Goal: Navigation & Orientation: Understand site structure

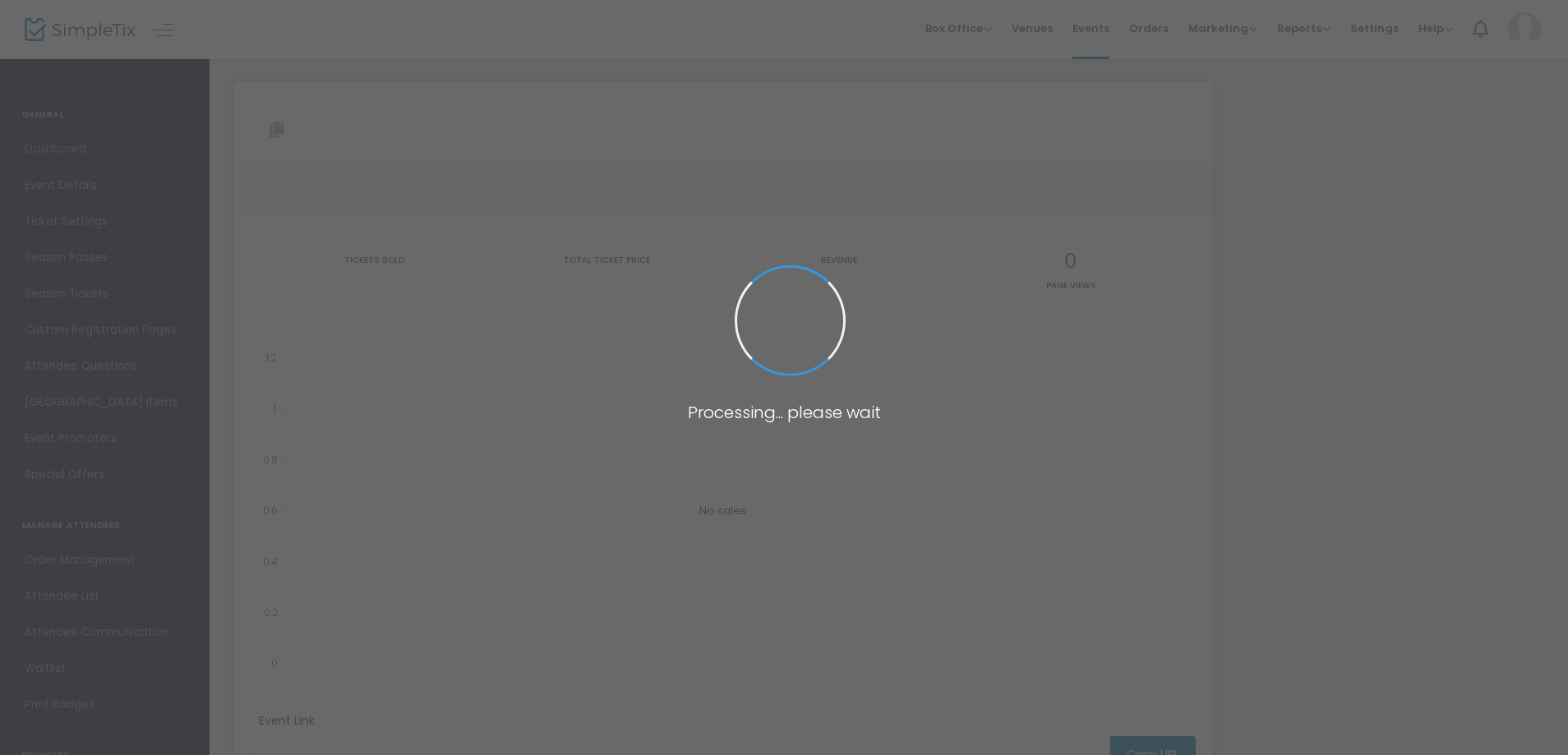
type input "[URL][DOMAIN_NAME][PERSON_NAME]"
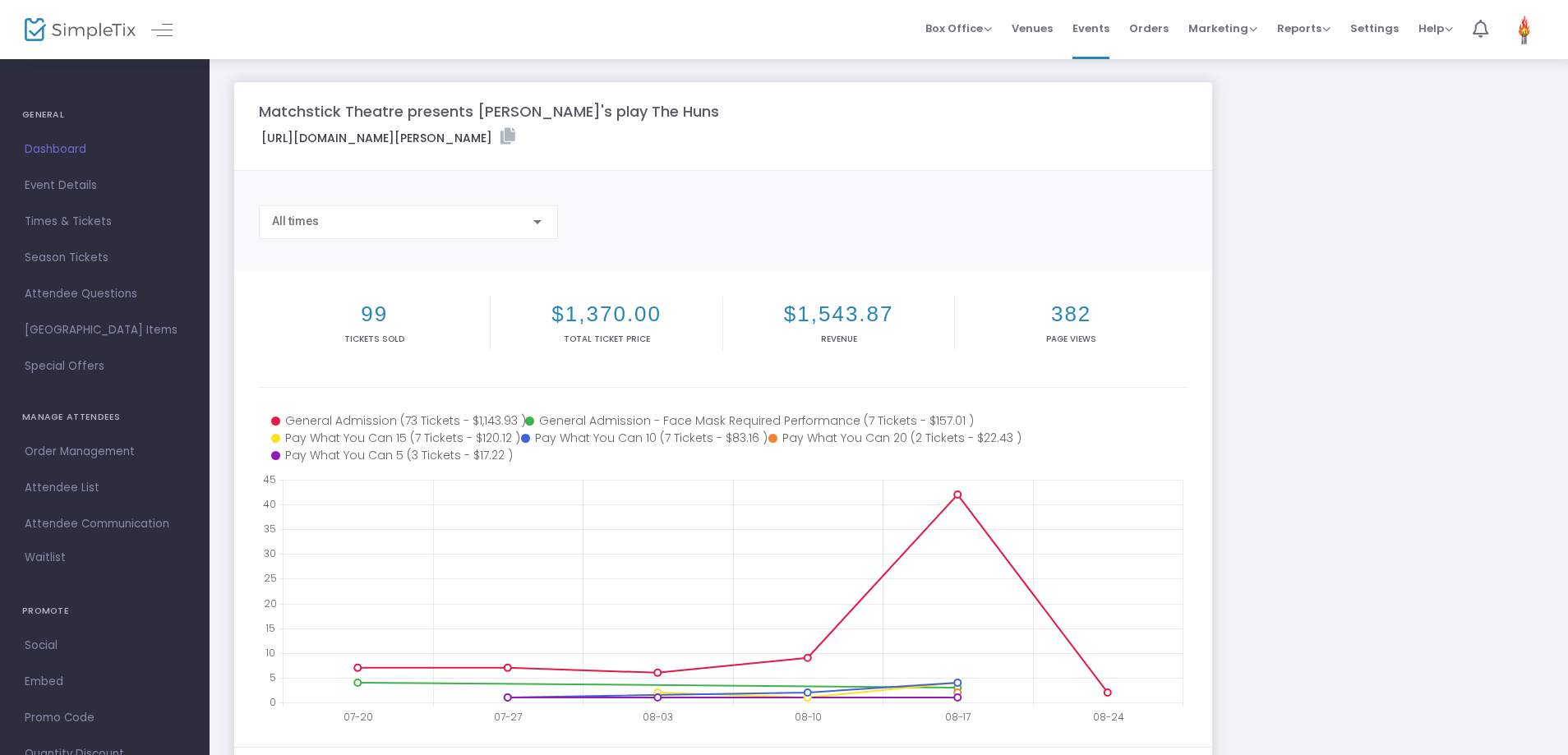
click at [1295, 270] on div "Matchstick Theatre presents [PERSON_NAME]'s play The Huns [URL][DOMAIN_NAME][PE…" at bounding box center [889, 491] width 1326 height 818
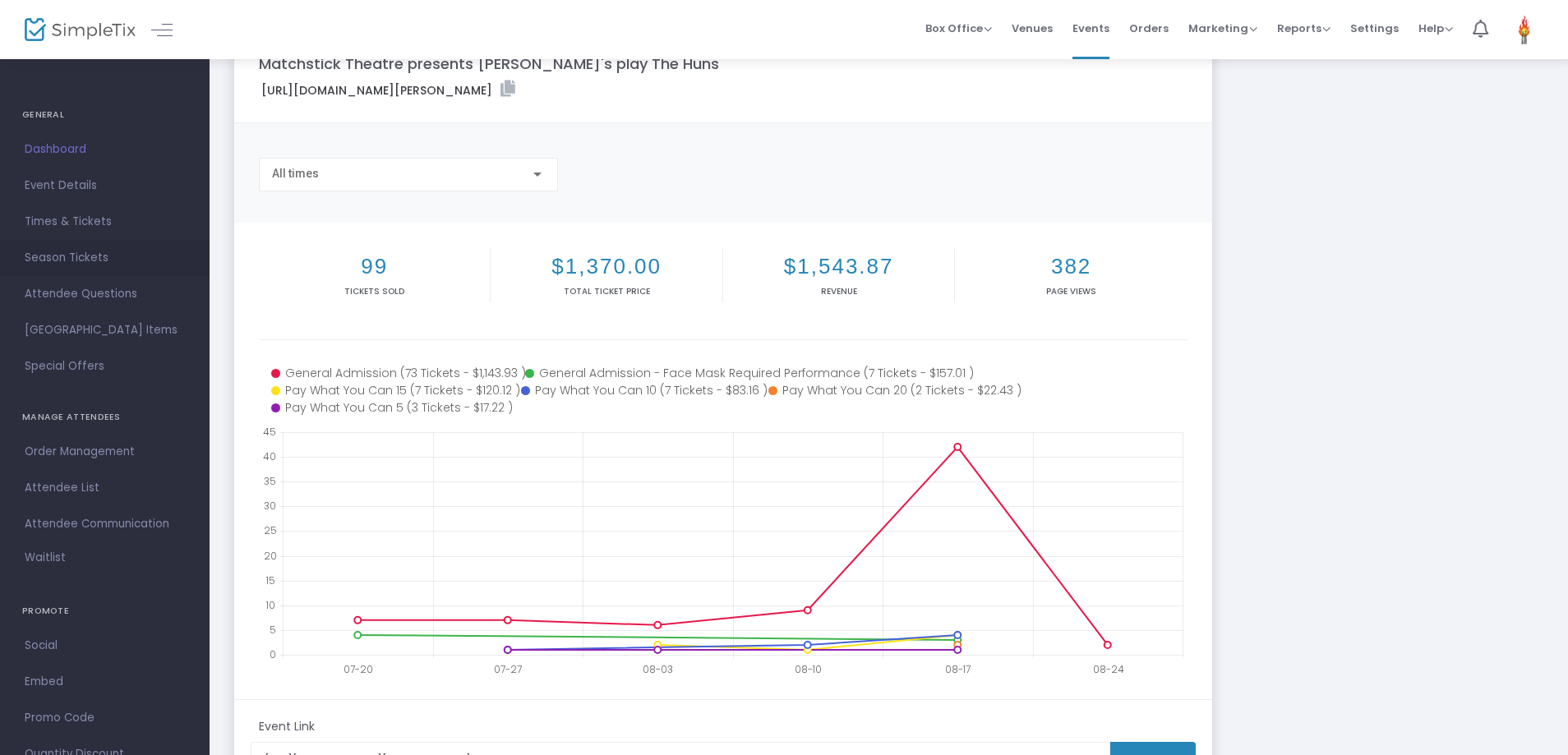
scroll to position [53, 0]
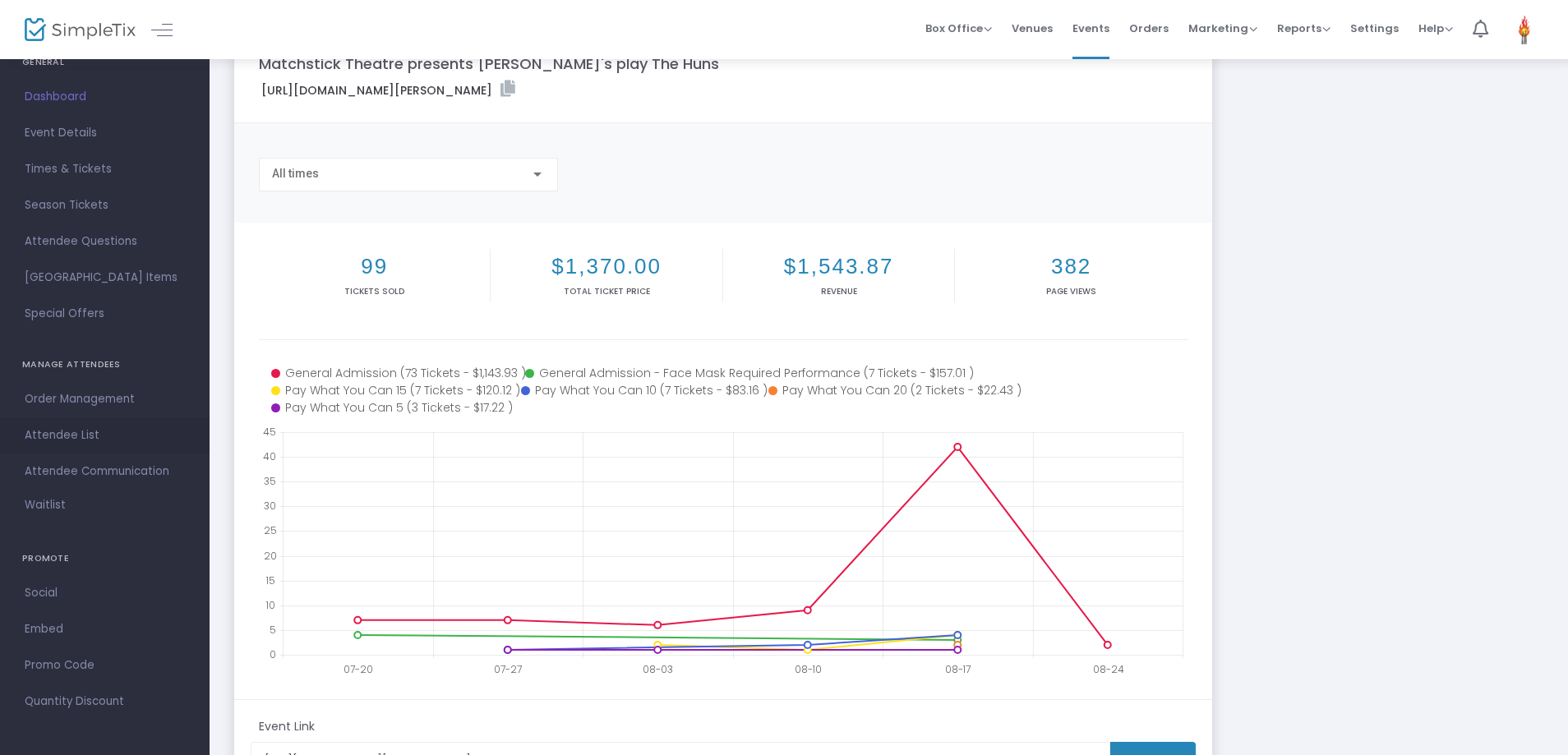
click at [105, 432] on span "Attendee List" at bounding box center [105, 435] width 161 height 21
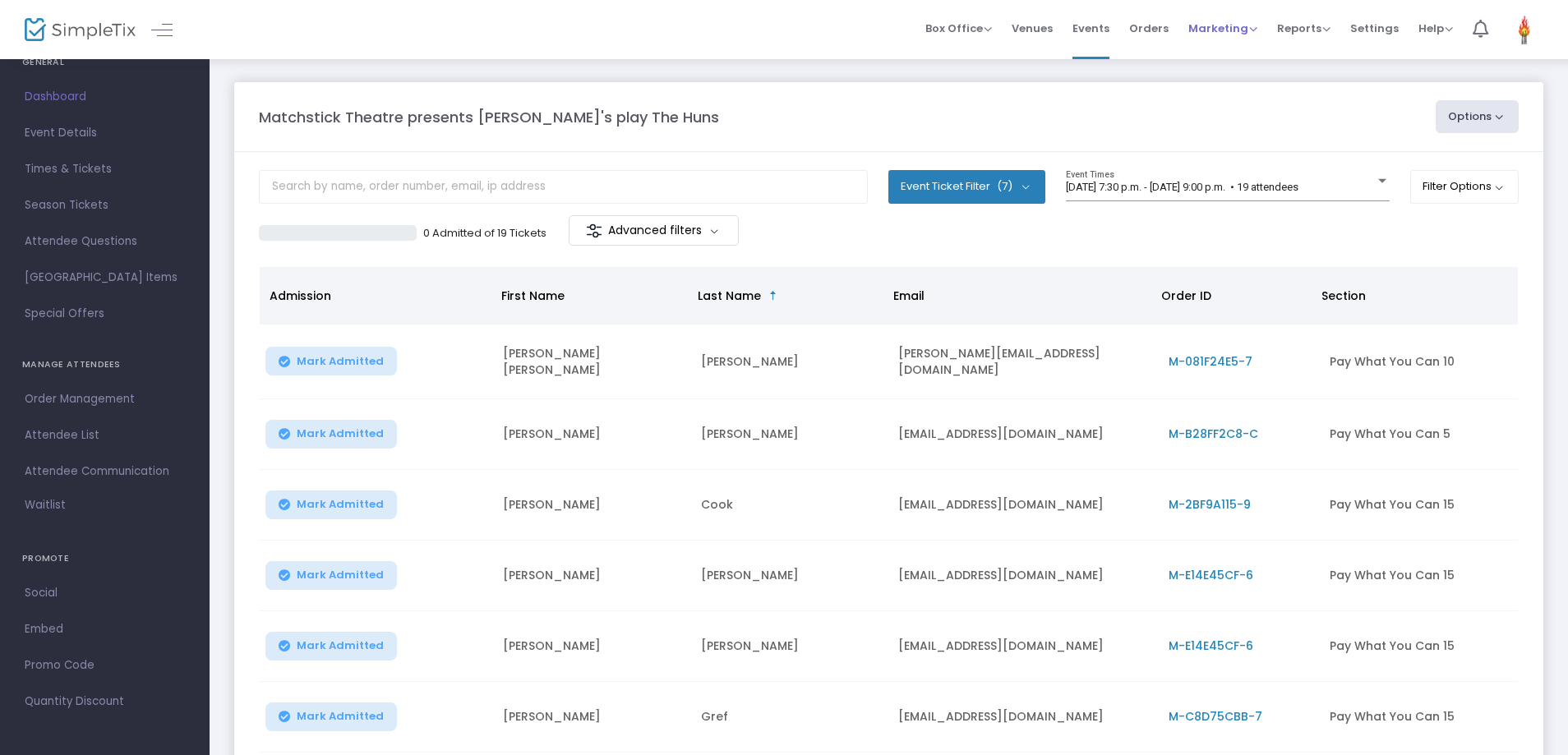
click at [1241, 27] on span "Marketing" at bounding box center [1223, 28] width 69 height 16
click at [1306, 23] on span "Reports" at bounding box center [1304, 28] width 54 height 16
click at [1378, 16] on span "Settings" at bounding box center [1374, 28] width 48 height 42
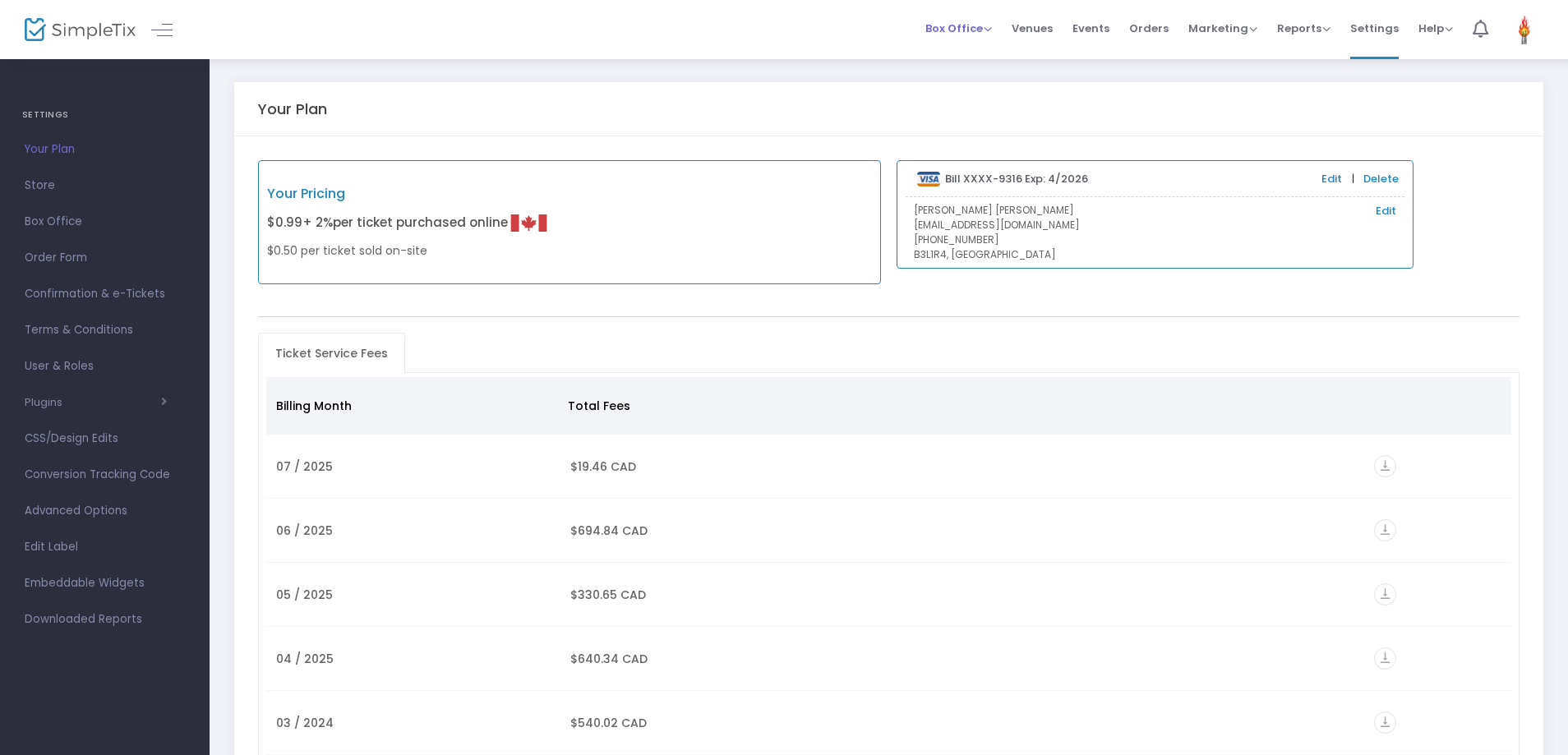
click at [982, 35] on span "Box Office" at bounding box center [958, 28] width 67 height 16
click at [1039, 36] on span "Venues" at bounding box center [1032, 28] width 41 height 42
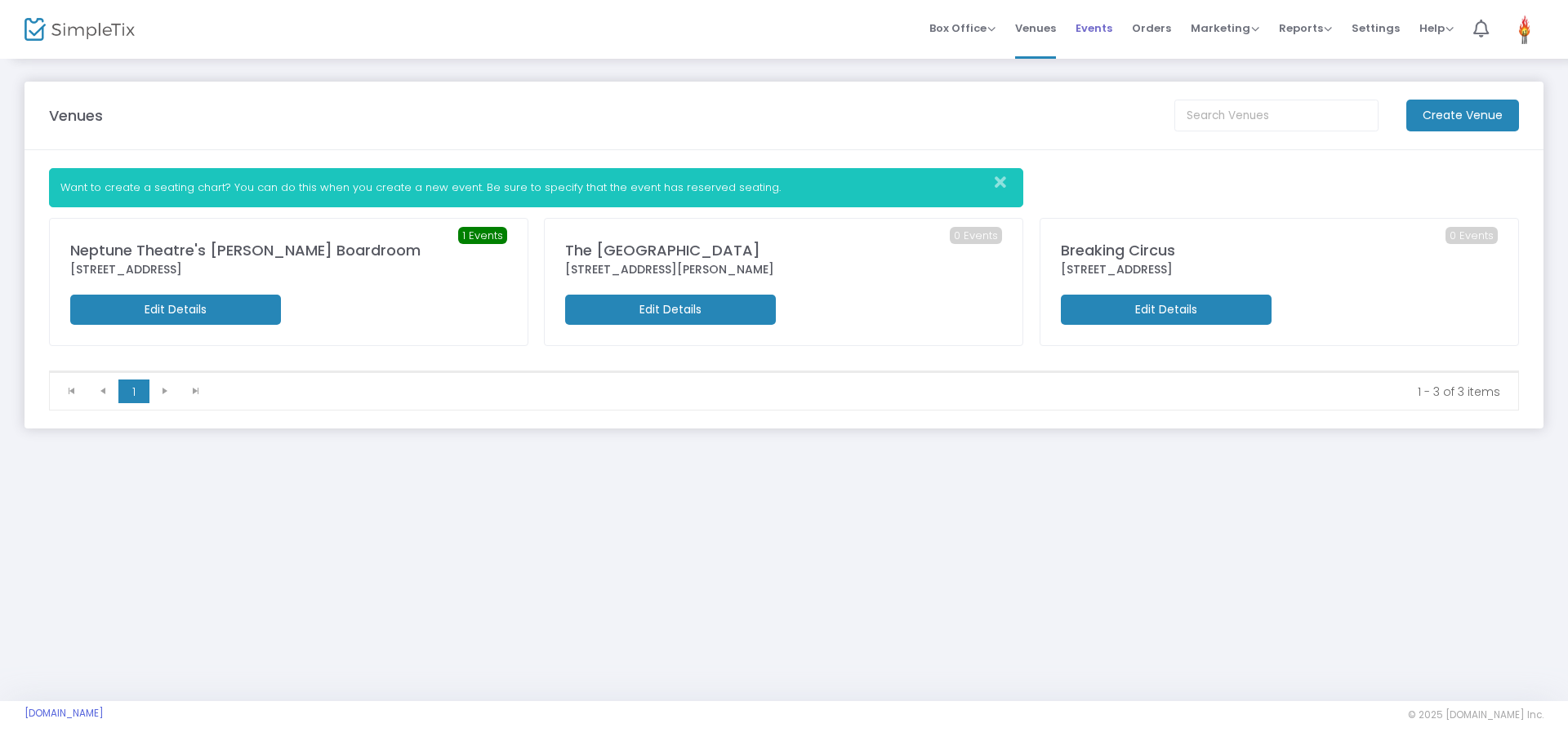
click at [1099, 32] on span "Events" at bounding box center [1093, 28] width 37 height 42
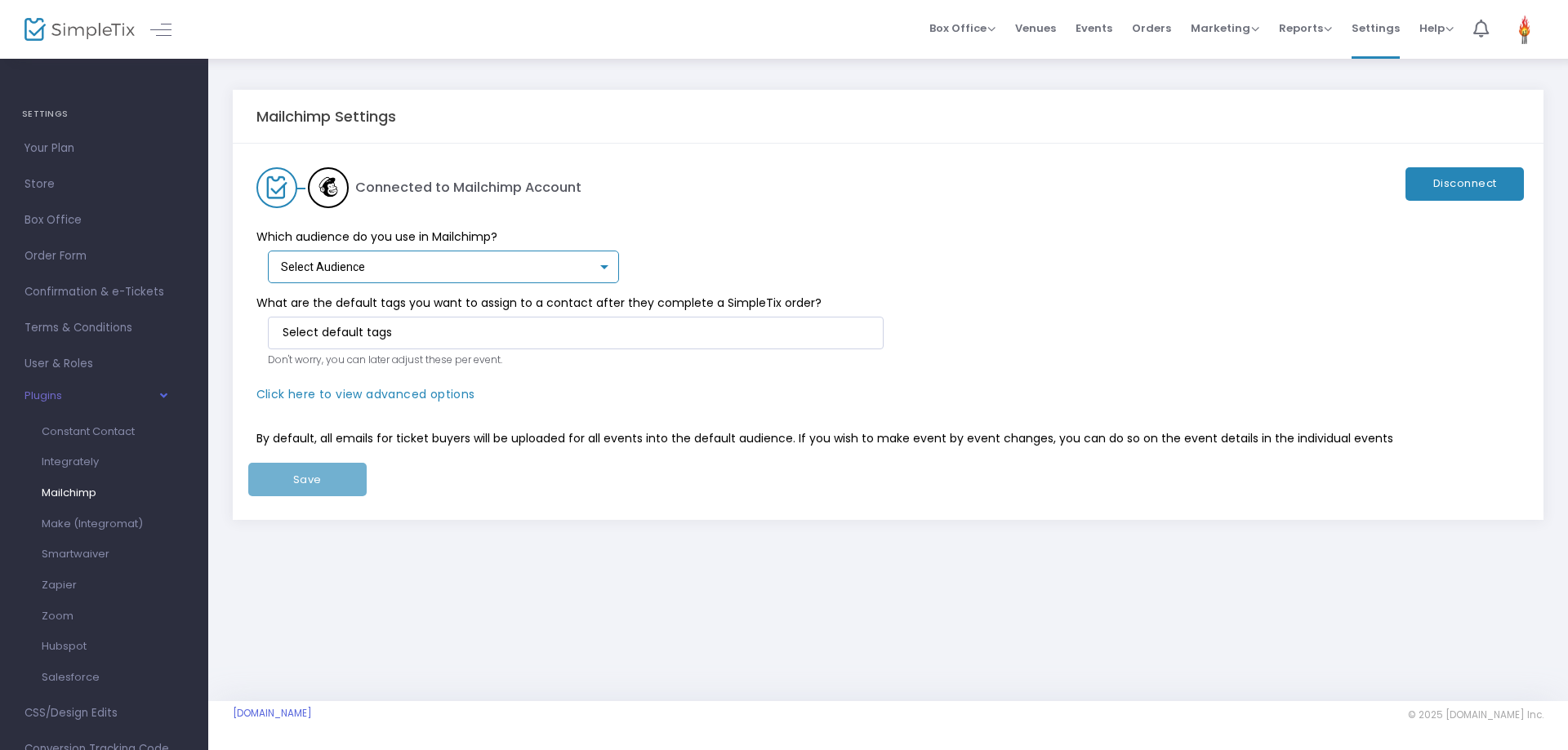
click at [525, 267] on div "Select Audience" at bounding box center [439, 268] width 317 height 13
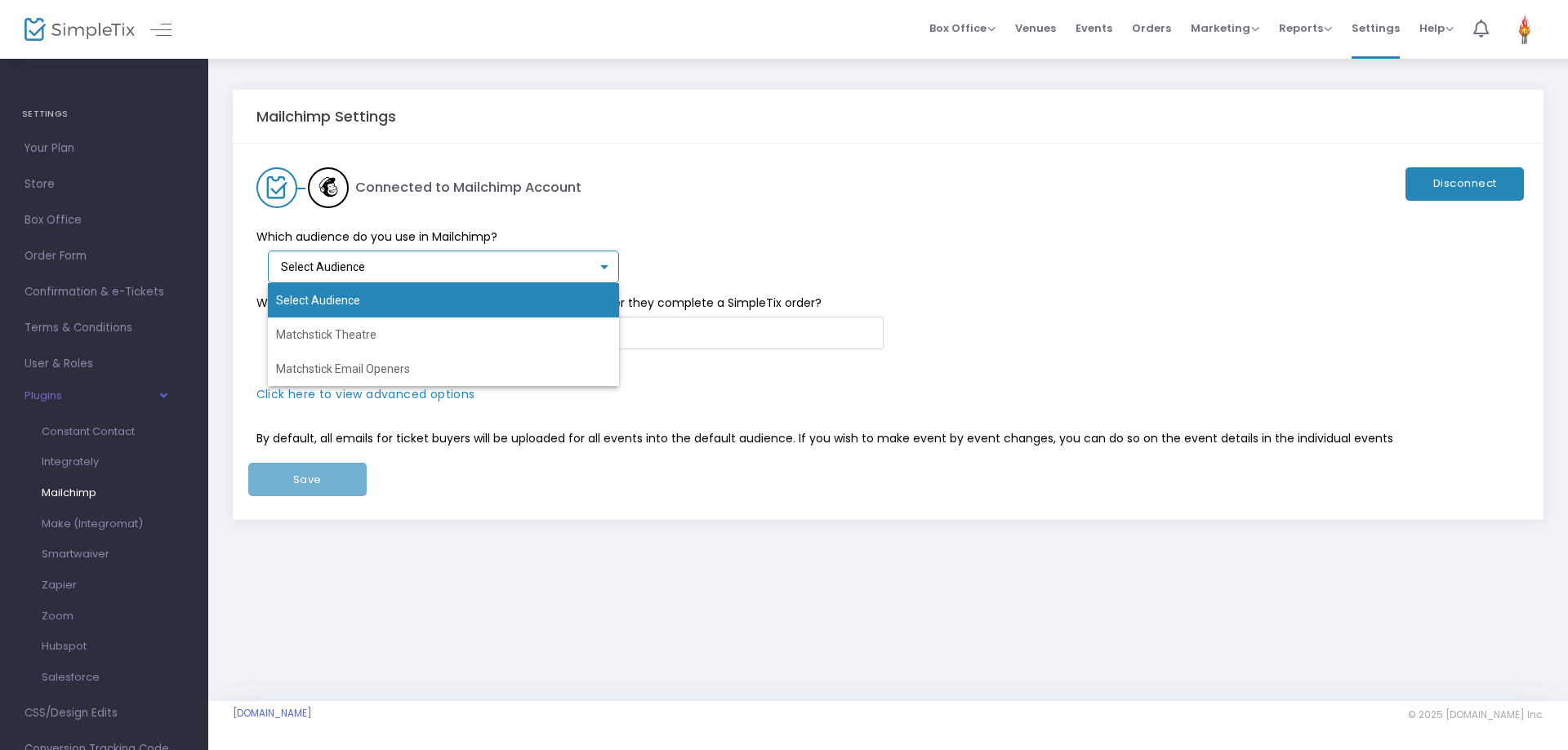
click at [655, 225] on div at bounding box center [784, 375] width 1568 height 750
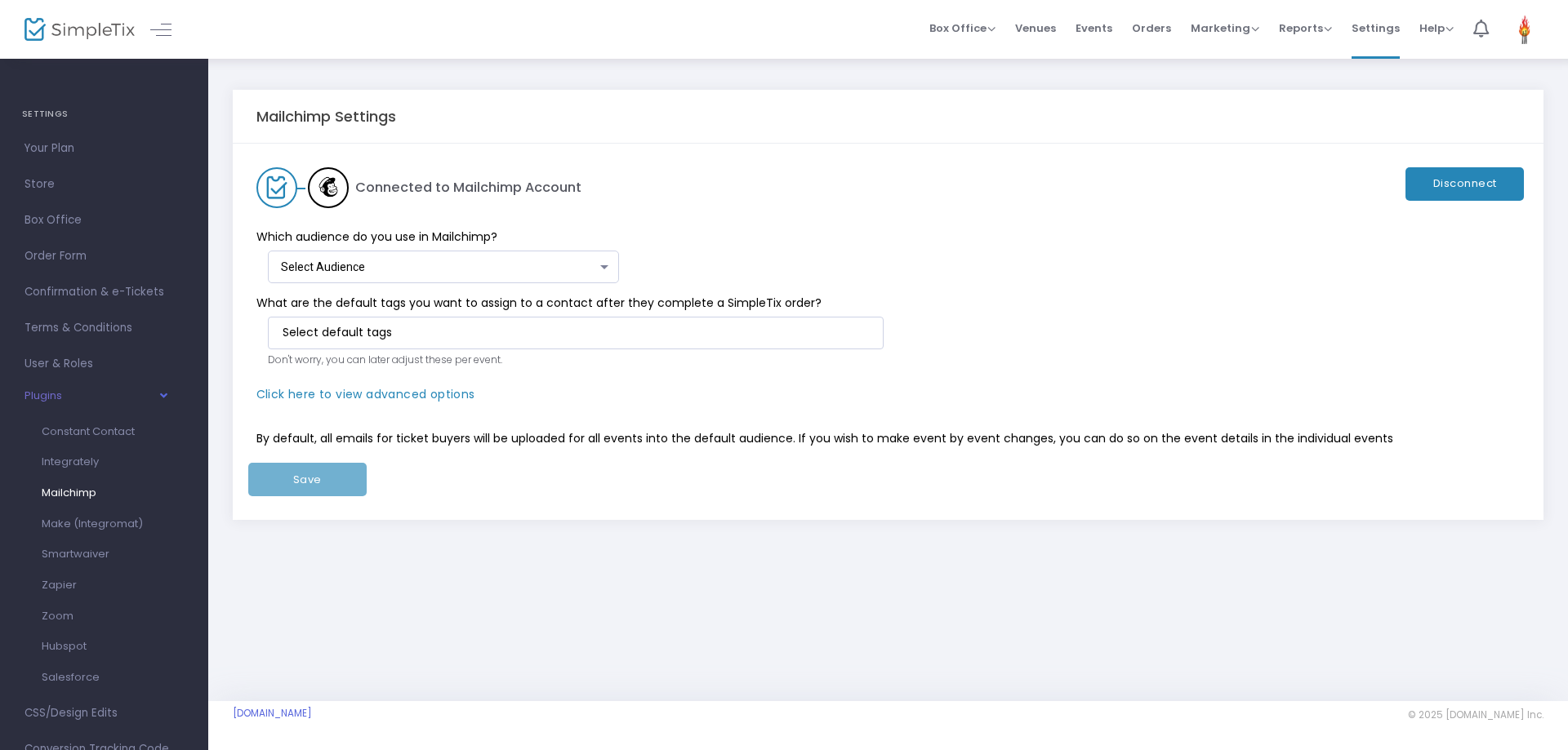
click at [665, 446] on p "By default, all emails for ticket buyers will be uploaded for all events into t…" at bounding box center [888, 438] width 1264 height 17
click at [590, 259] on div "Select Audience Select Audience" at bounding box center [446, 263] width 331 height 30
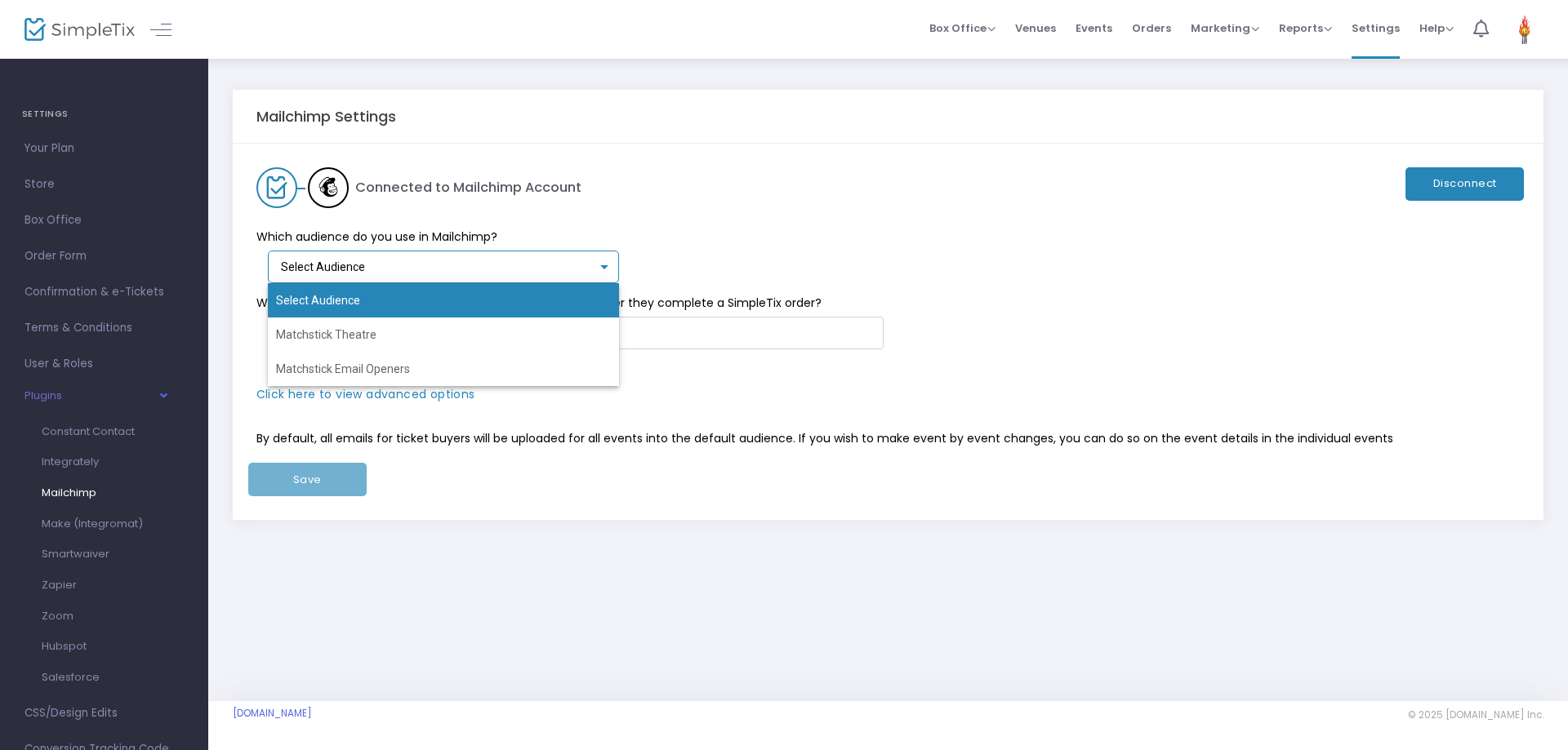
click at [703, 225] on div at bounding box center [784, 375] width 1568 height 750
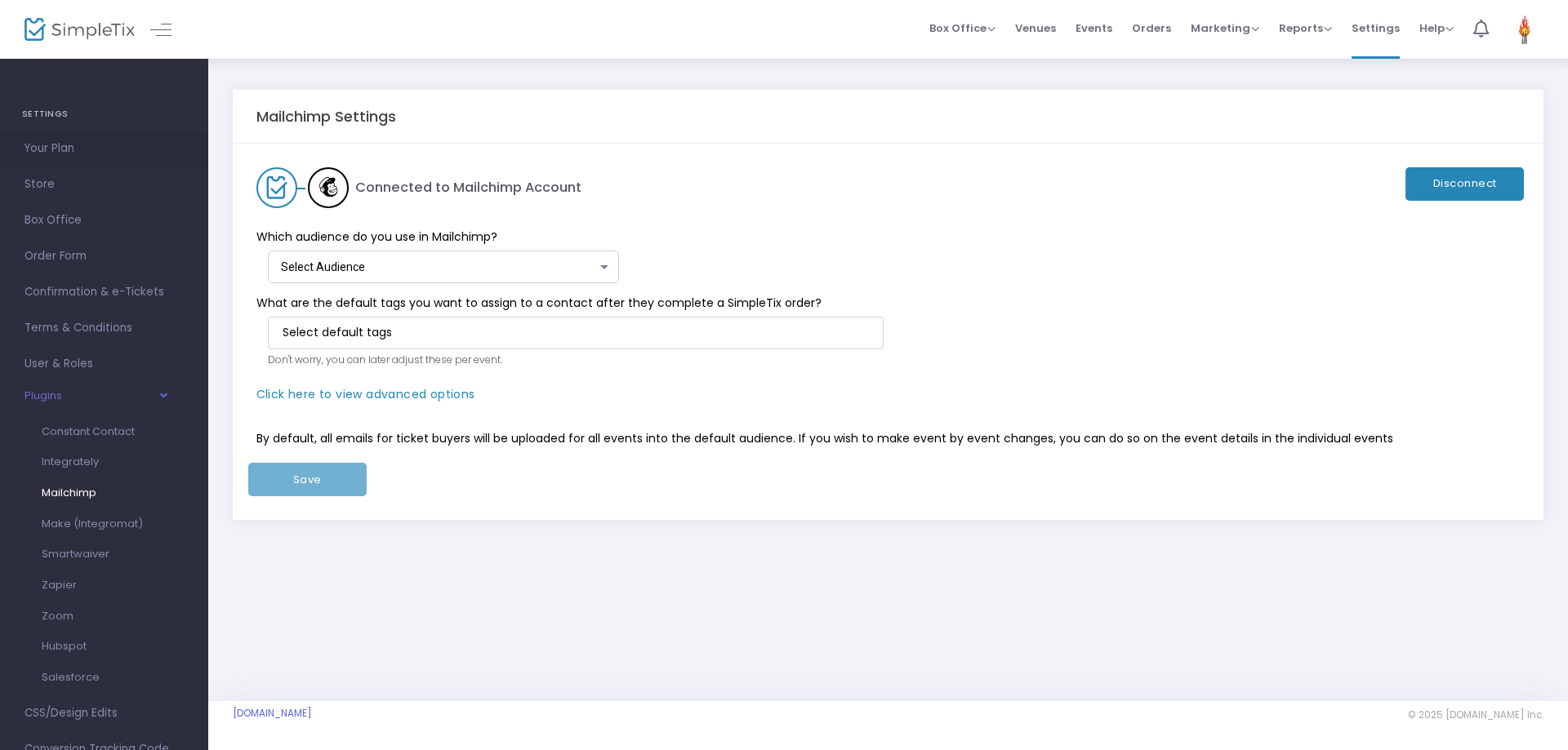
click at [91, 151] on span "Your Plan" at bounding box center [104, 148] width 160 height 21
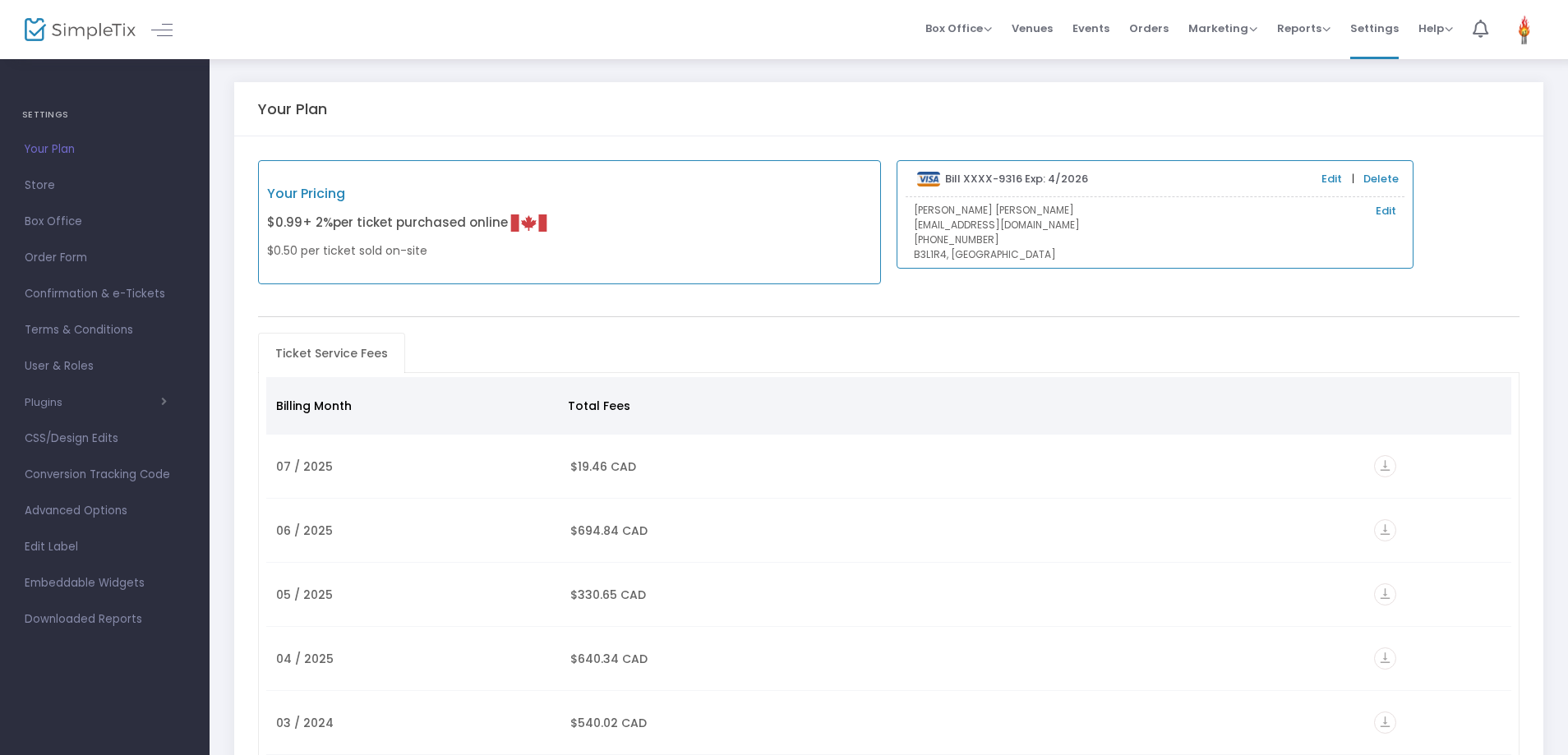
click at [107, 33] on img at bounding box center [80, 30] width 111 height 24
